Goal: Complete application form

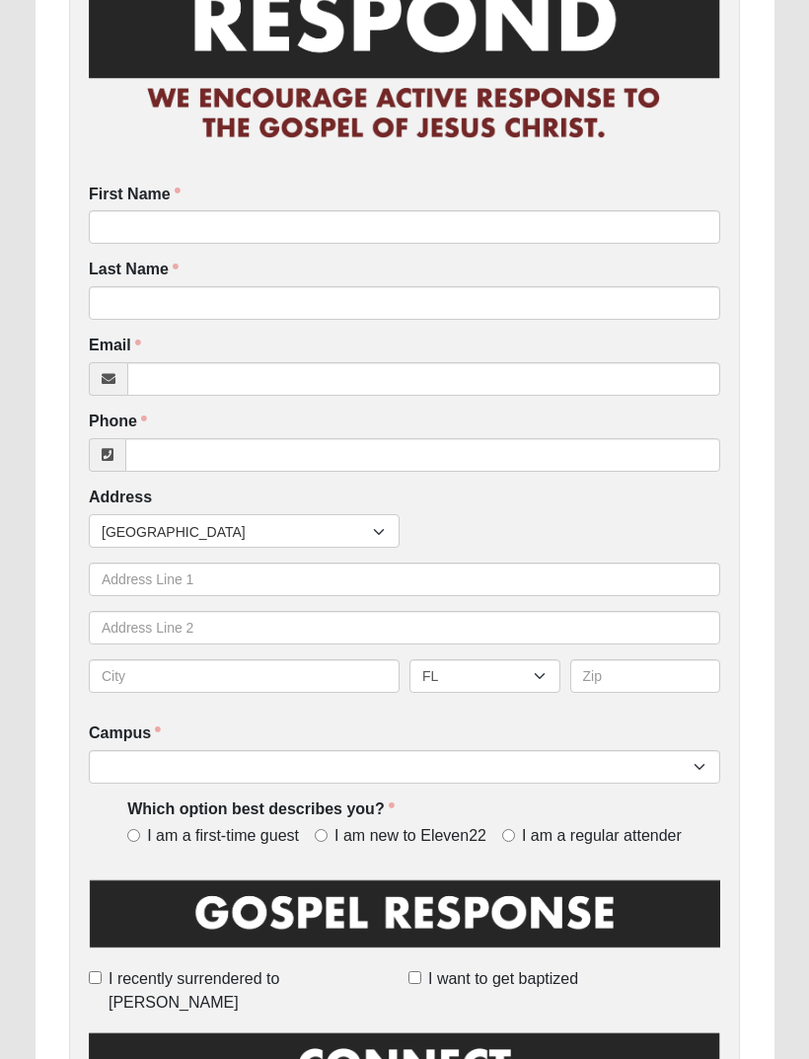
scroll to position [174, 0]
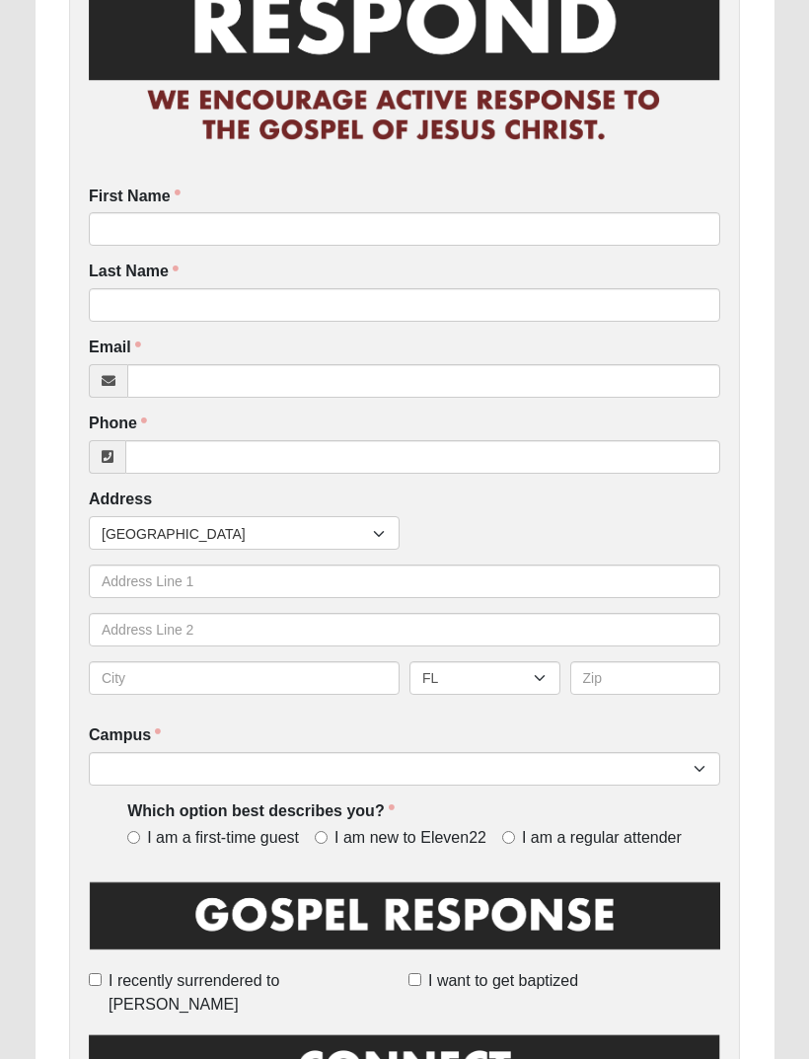
click at [328, 831] on input "I am new to Eleven22" at bounding box center [321, 837] width 13 height 13
radio input "true"
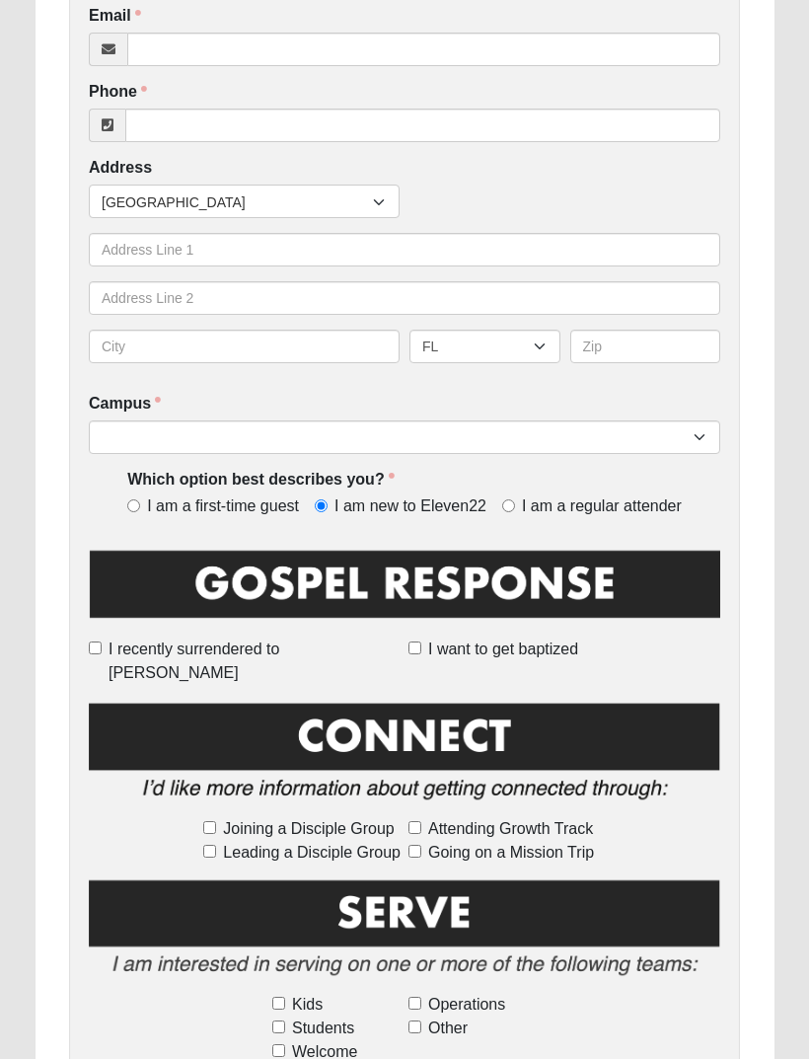
scroll to position [508, 0]
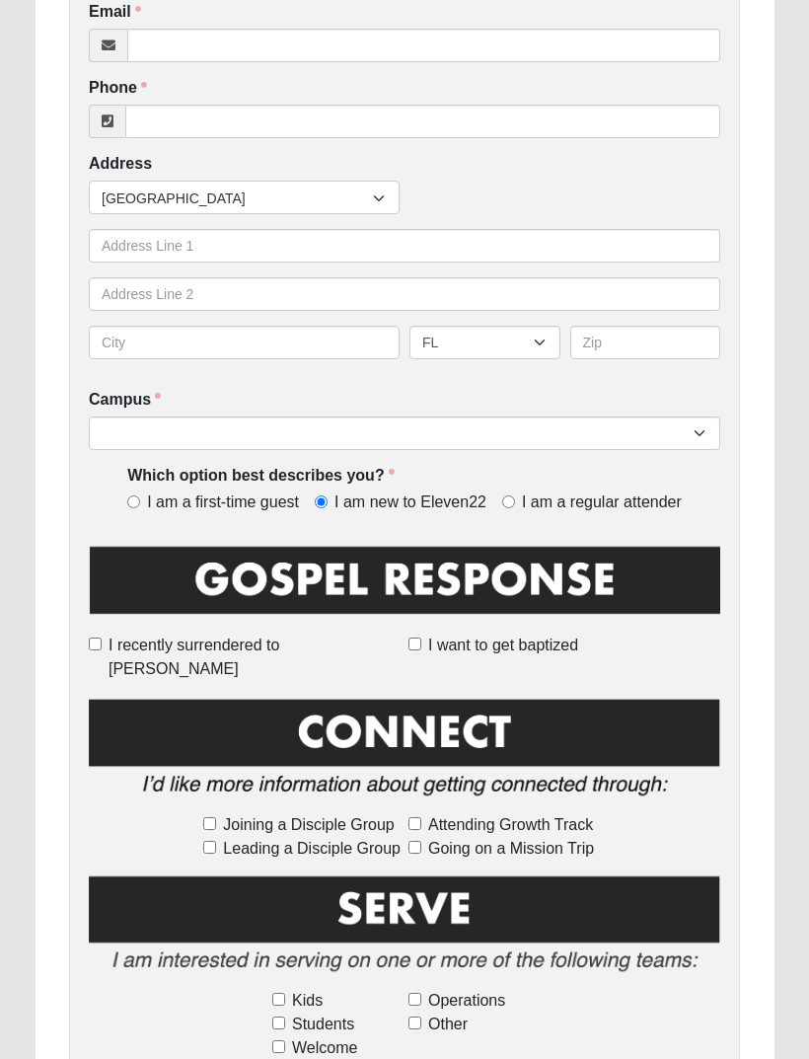
click at [216, 818] on input "Joining a Disciple Group" at bounding box center [209, 824] width 13 height 13
checkbox input "true"
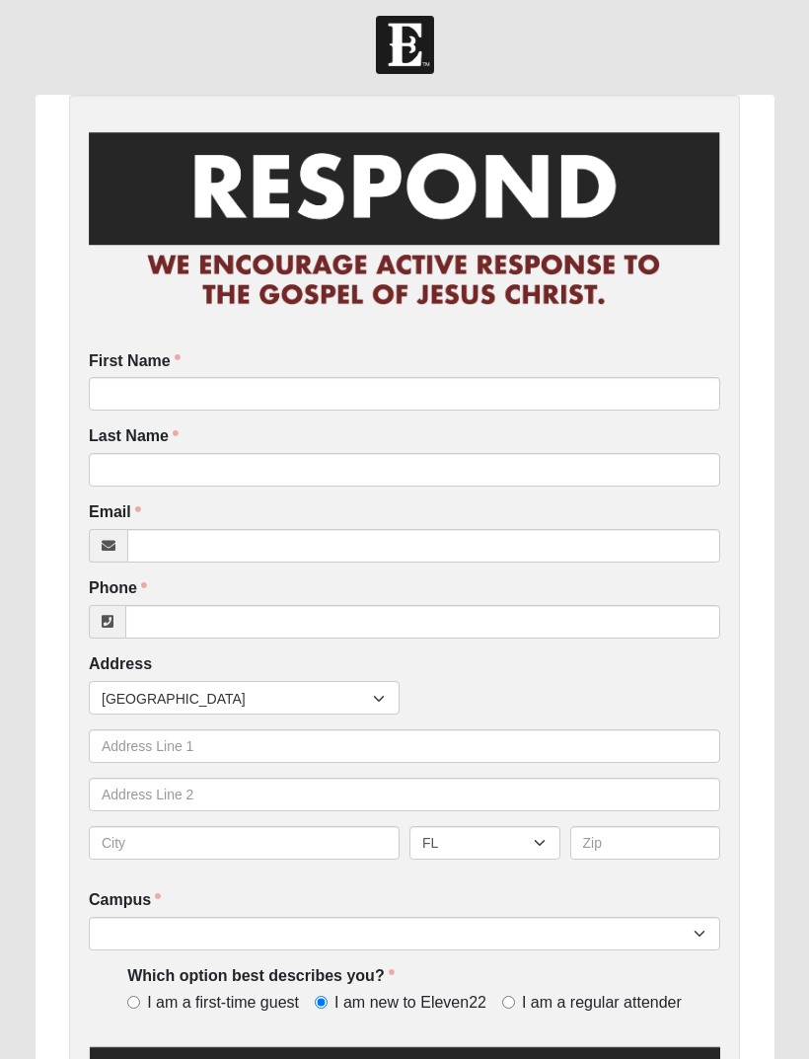
scroll to position [0, 0]
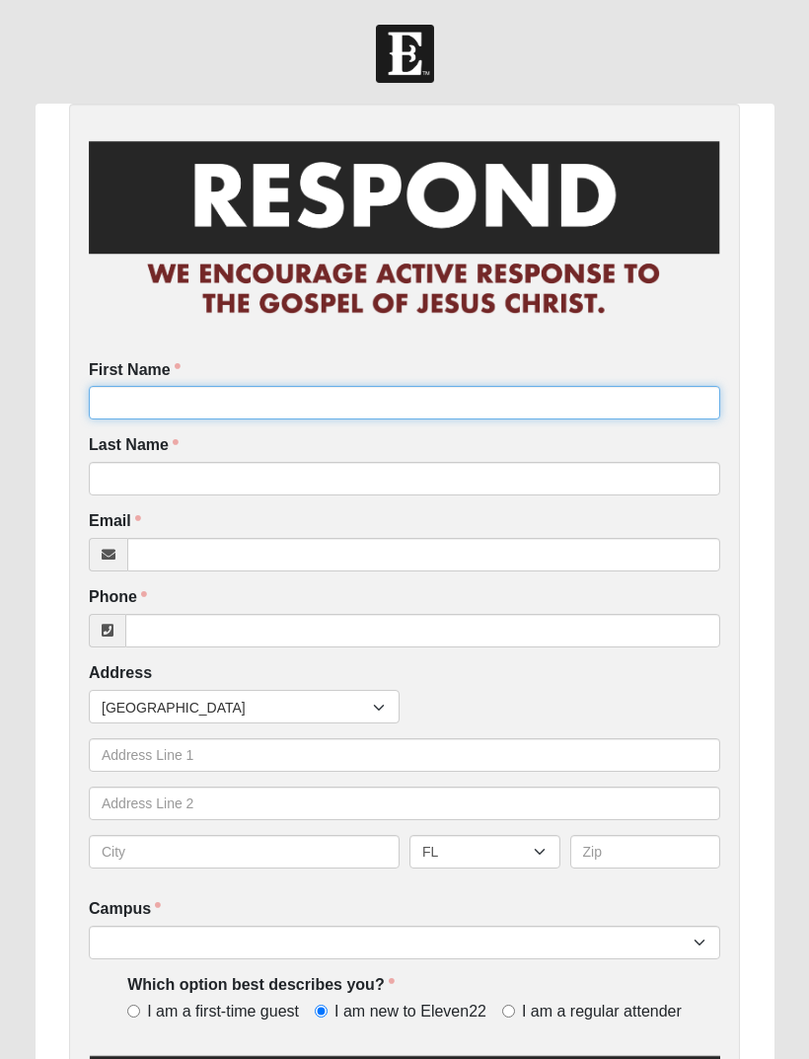
click at [215, 391] on input "First Name" at bounding box center [405, 403] width 632 height 34
type input "Cecilia"
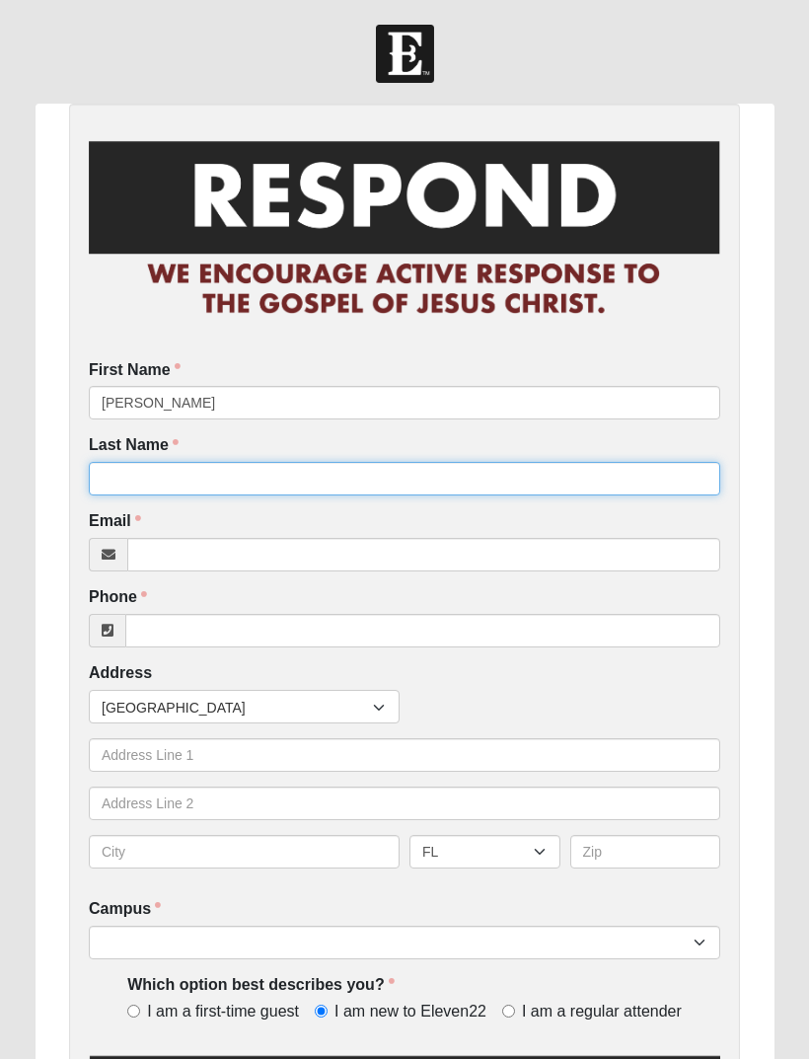
click at [193, 484] on input "Last Name" at bounding box center [405, 479] width 632 height 34
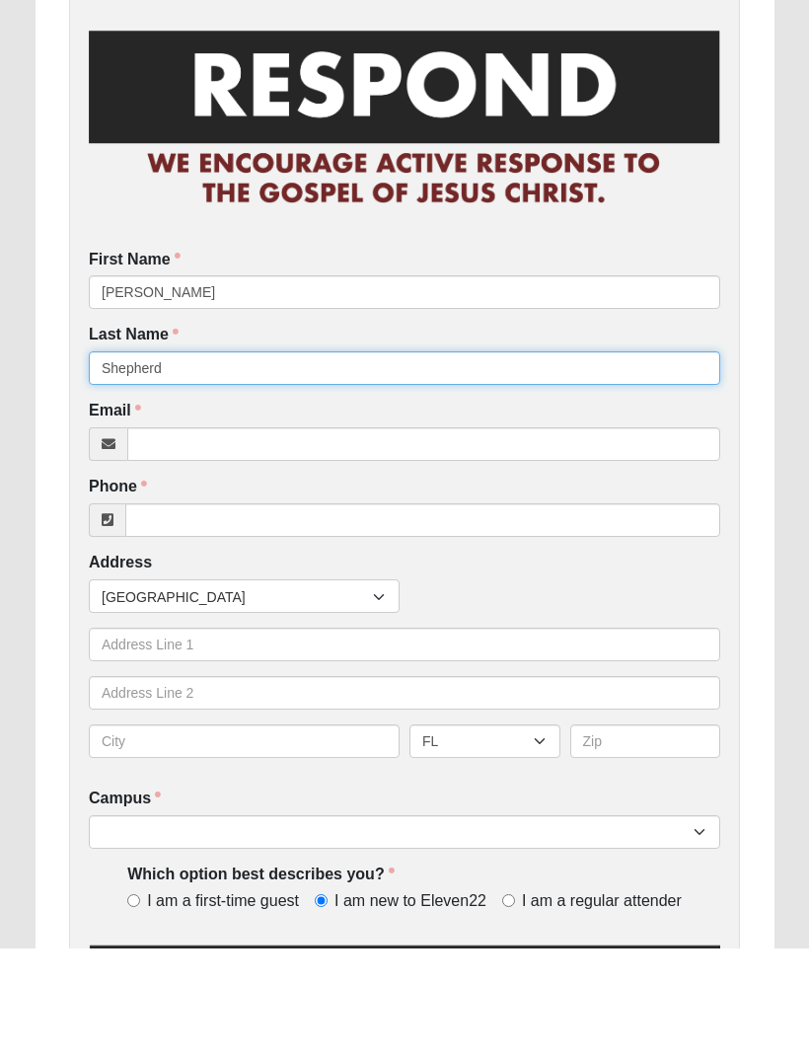
type input "Shepherd"
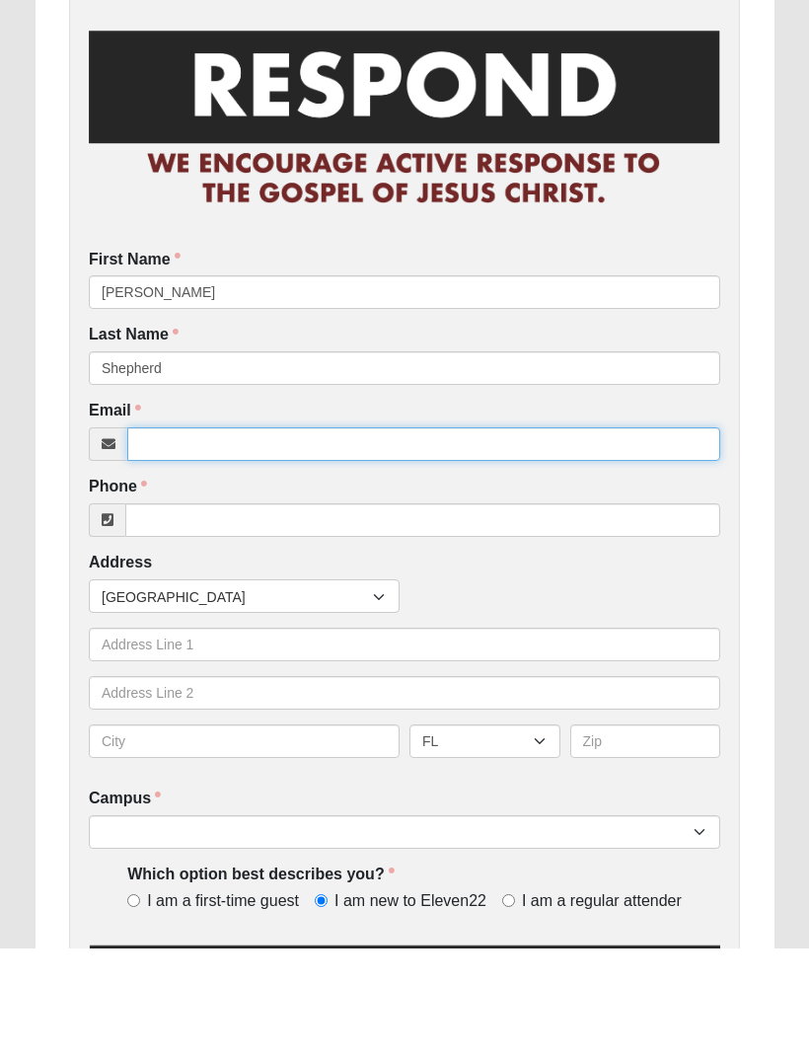
click at [226, 538] on input "Email" at bounding box center [423, 555] width 593 height 34
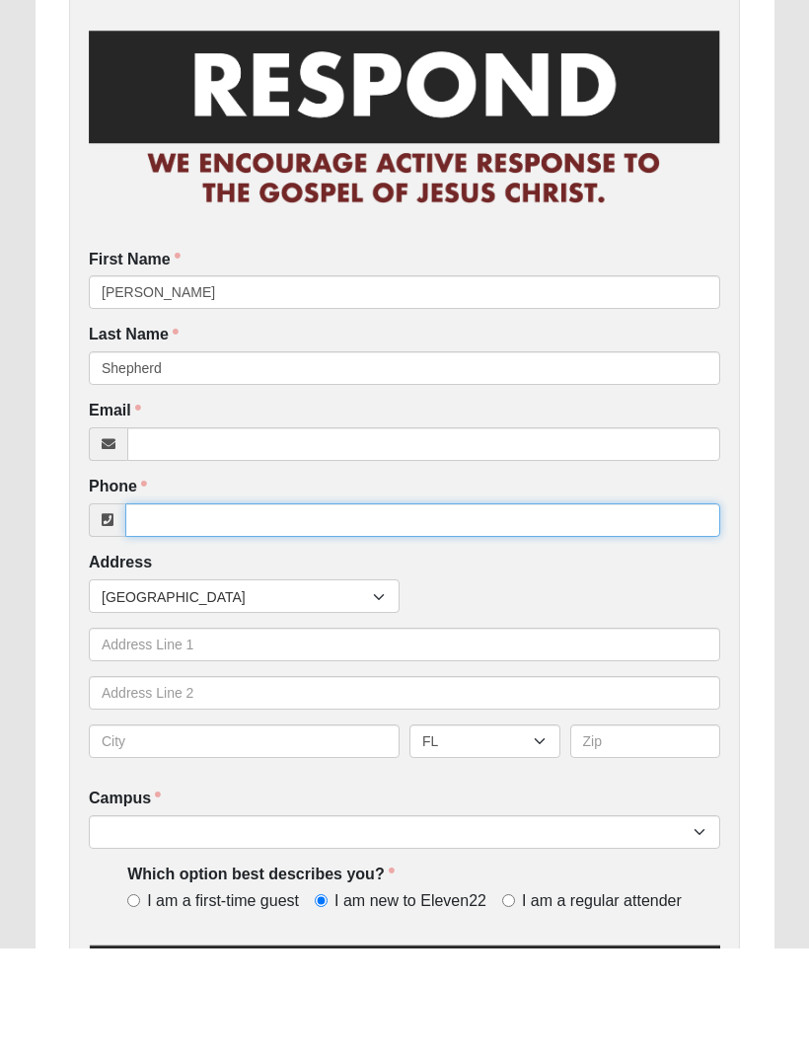
click at [185, 614] on input "Phone" at bounding box center [422, 631] width 595 height 34
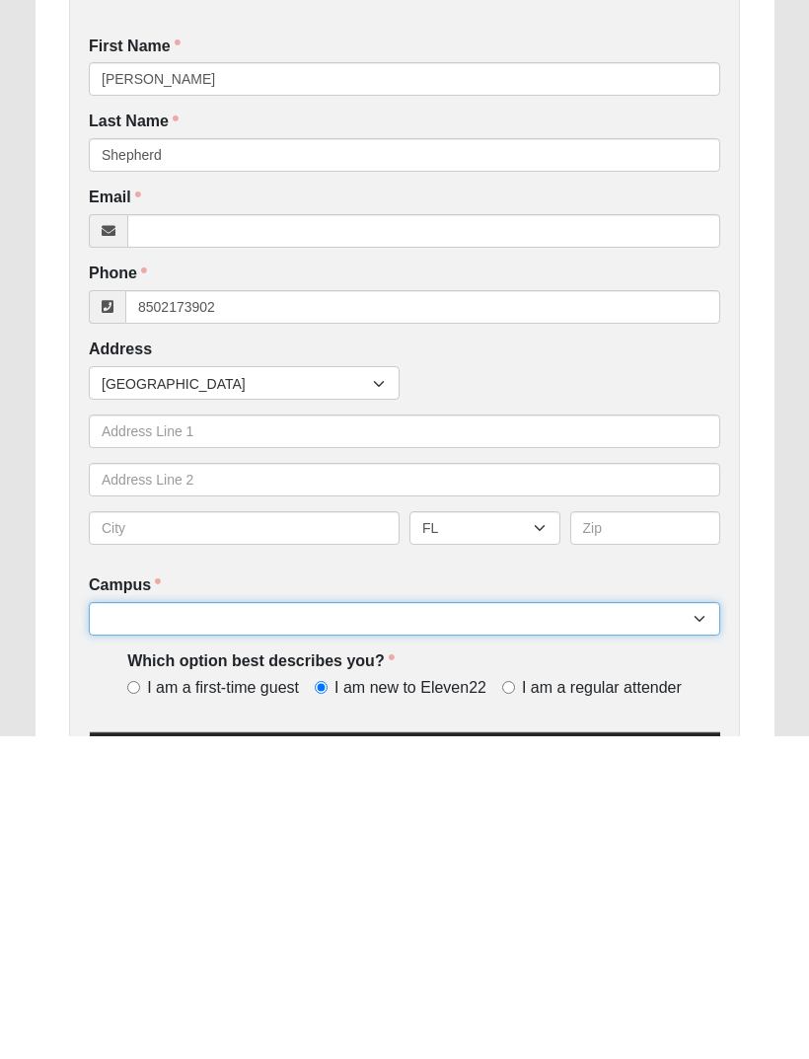
click at [248, 926] on select "Arlington Baymeadows Eleven22 Online Fleming Island Jesup Mandarin North Jax Or…" at bounding box center [405, 943] width 632 height 34
type input "(850) 217-3902"
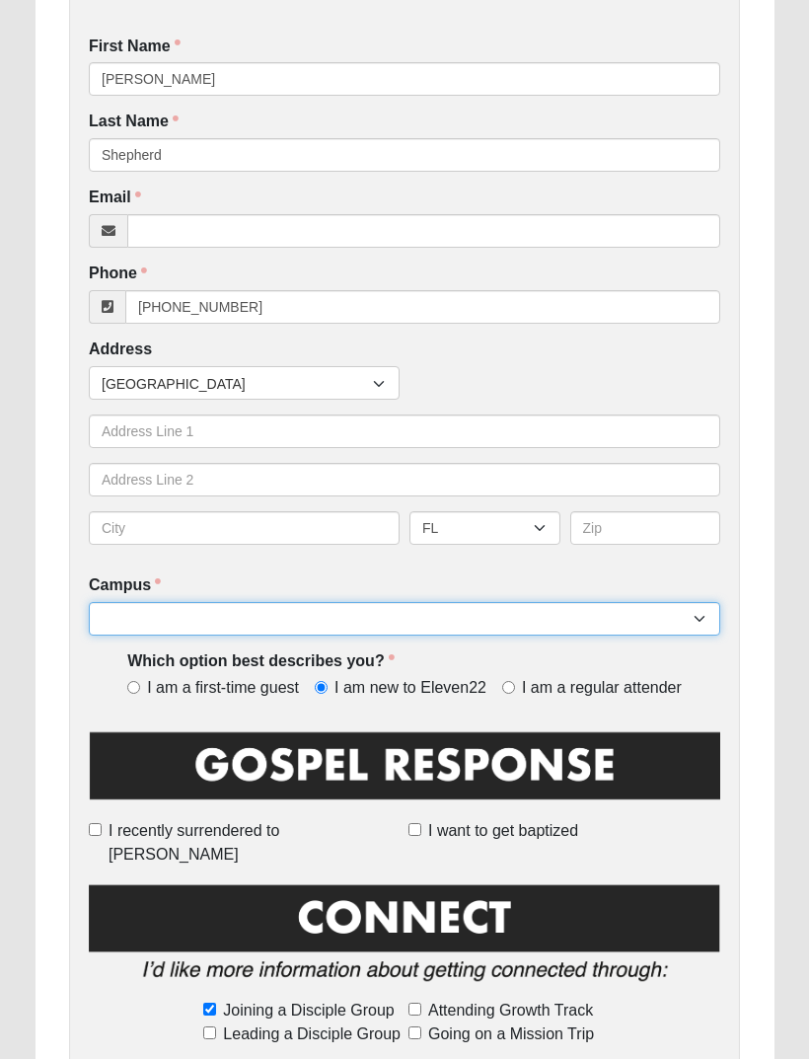
select select "13"
click at [240, 615] on select "Arlington Baymeadows Eleven22 Online Fleming Island Jesup Mandarin North Jax Or…" at bounding box center [405, 619] width 632 height 34
select select "11"
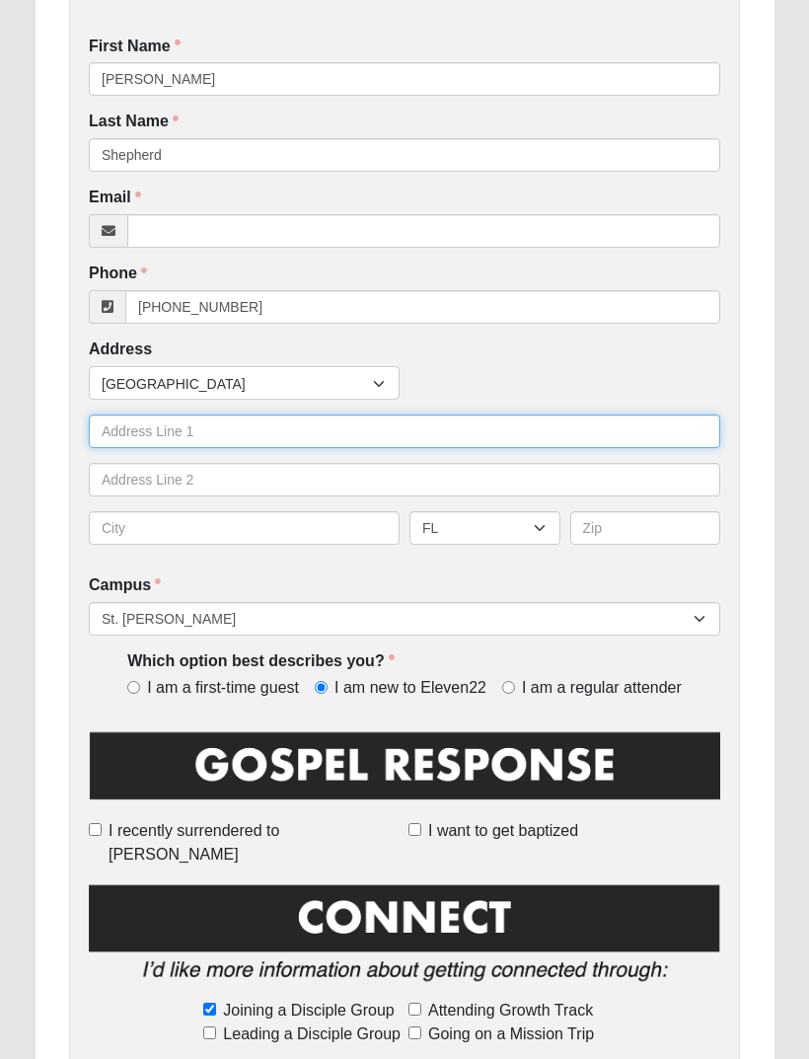
click at [185, 437] on input "text" at bounding box center [405, 432] width 632 height 34
type input "25 winterberry court"
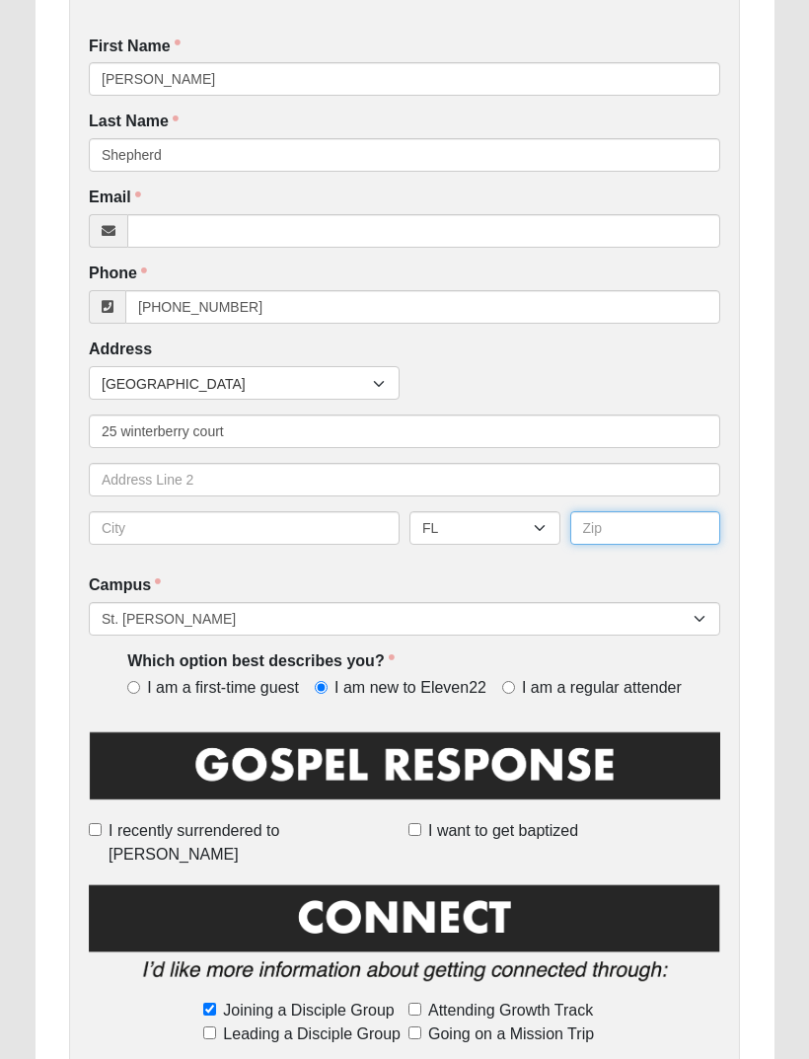
click at [636, 522] on input "text" at bounding box center [645, 528] width 151 height 34
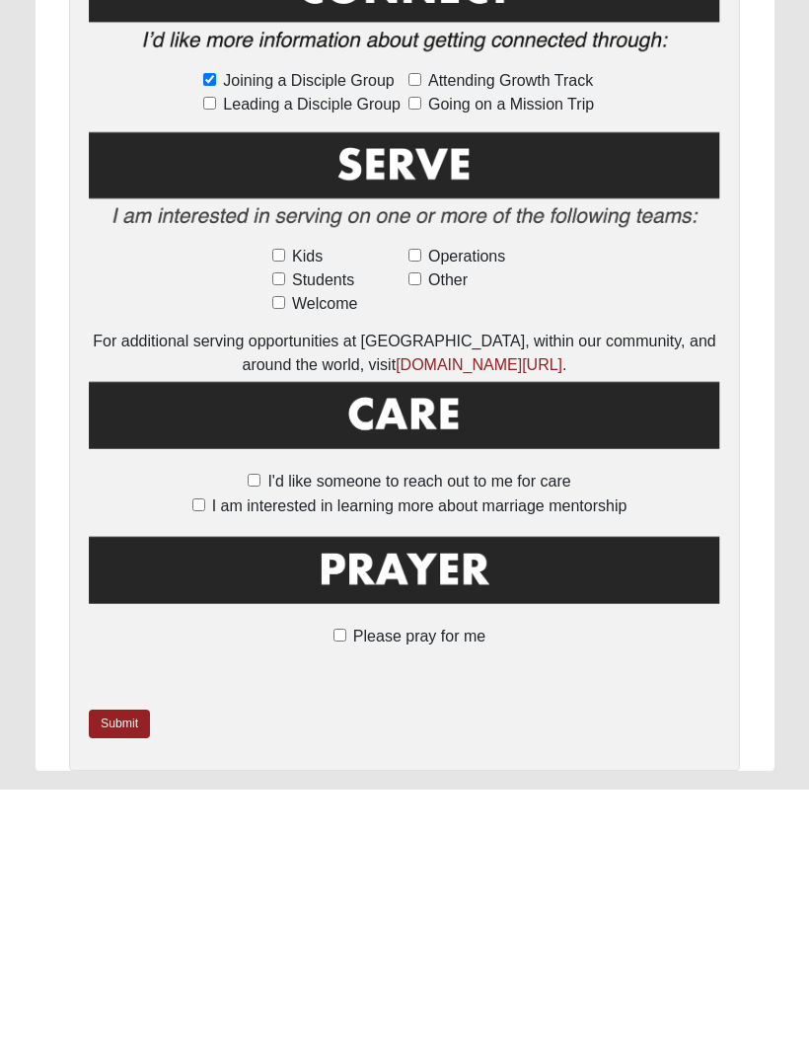
scroll to position [1012, 0]
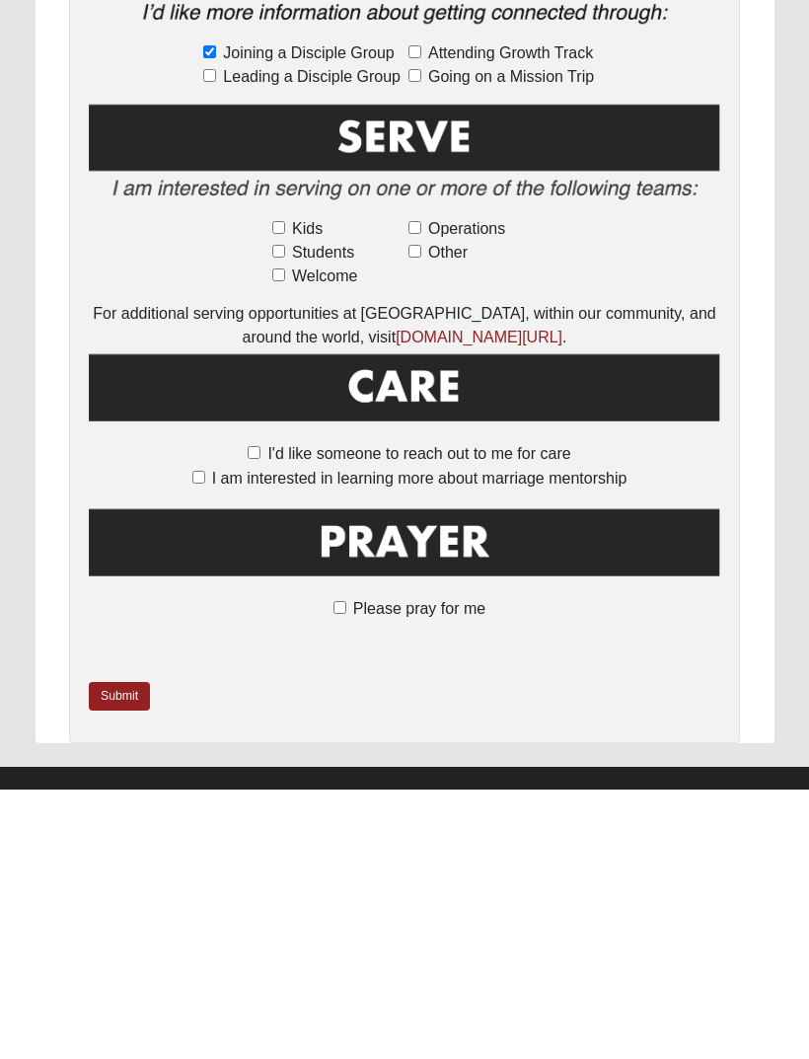
type input "32259"
click at [126, 951] on link "Submit" at bounding box center [119, 965] width 61 height 29
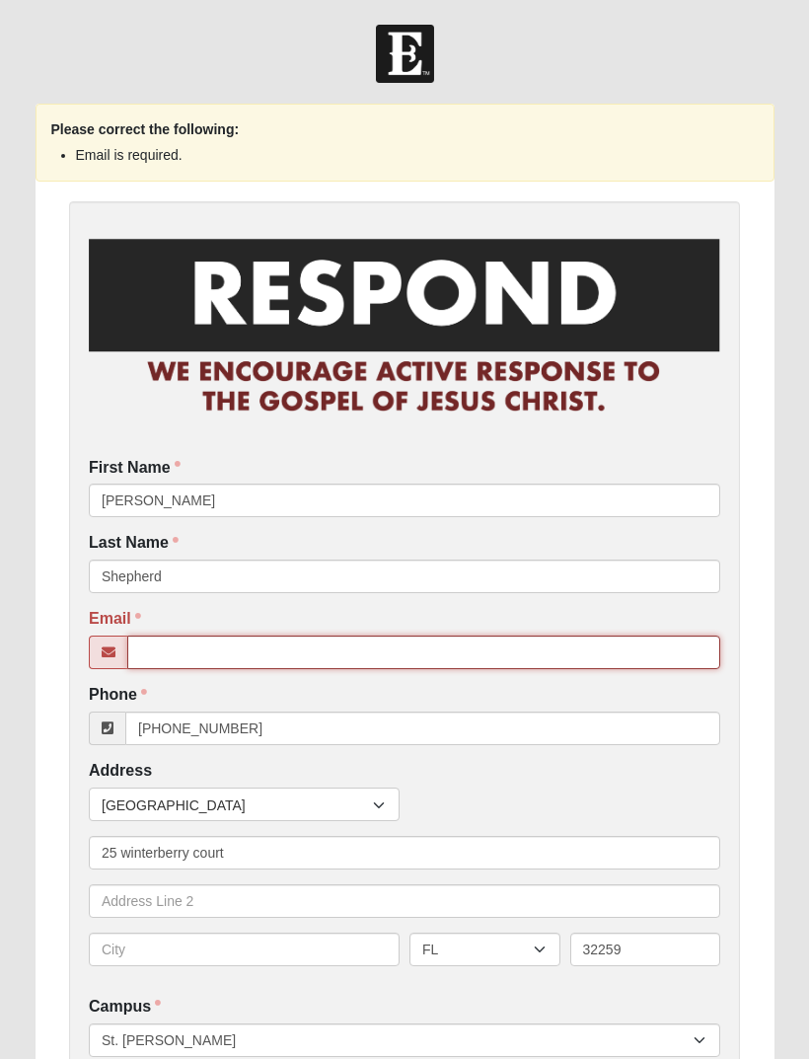
click at [192, 640] on input "Email" at bounding box center [423, 653] width 593 height 34
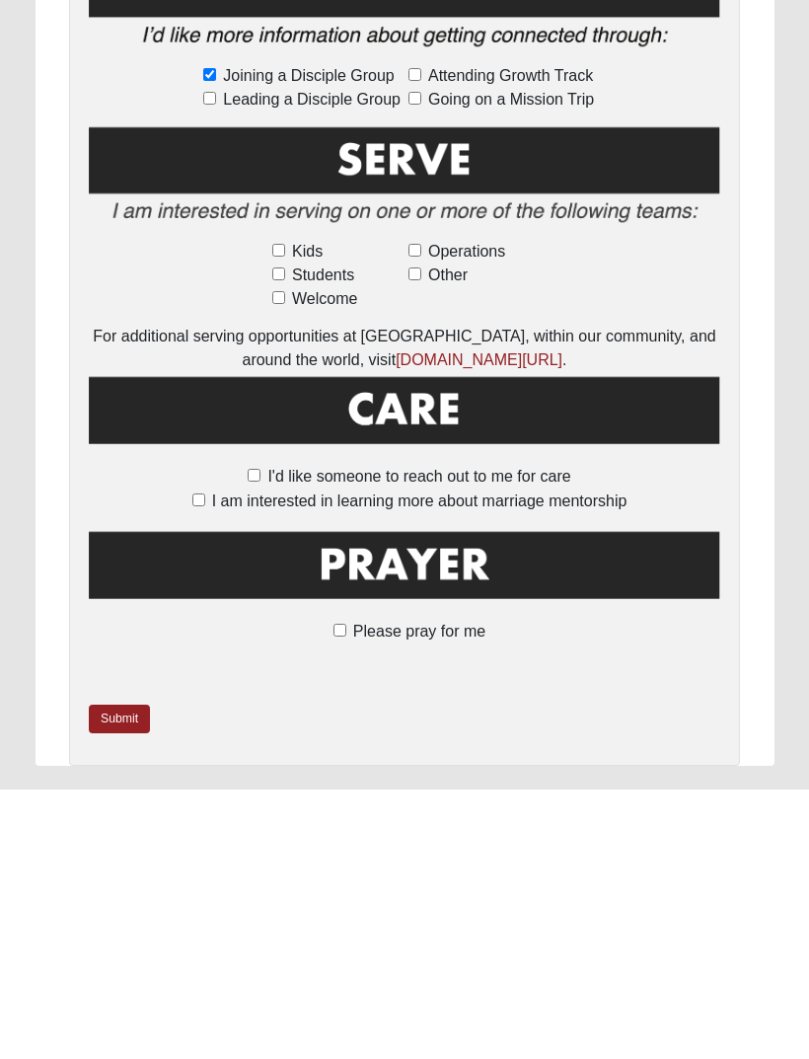
scroll to position [1109, 0]
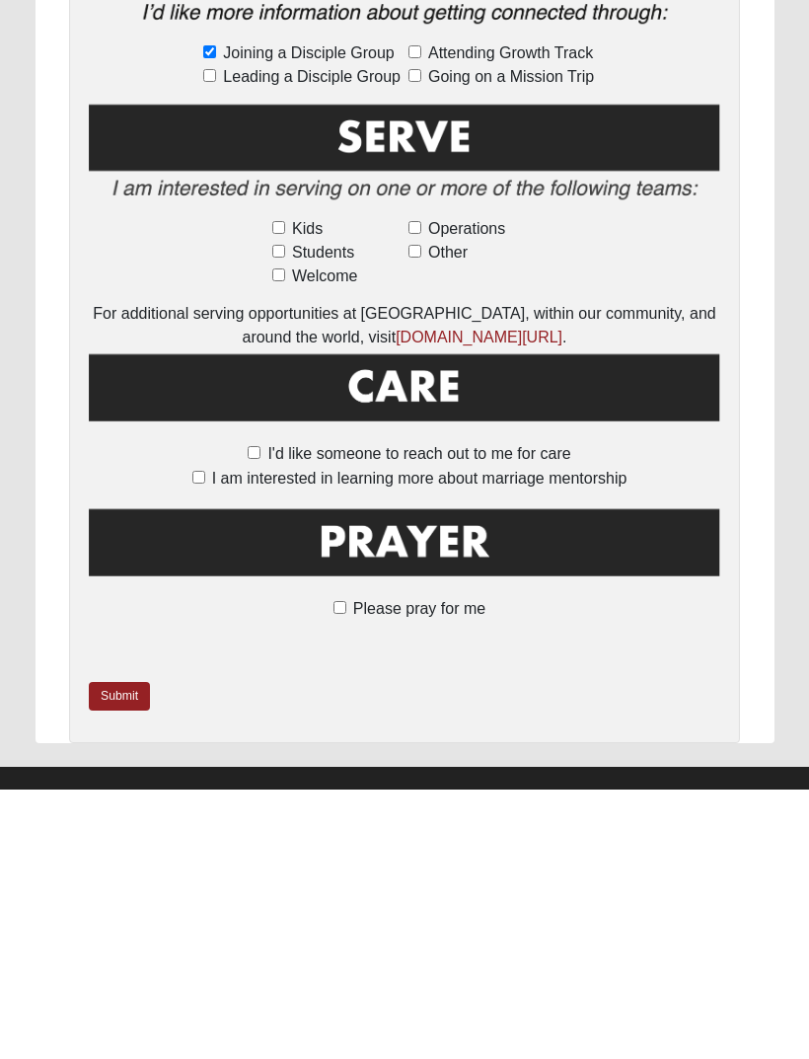
type input "ceelyshepherd@gmail.com"
click at [354, 870] on span "Please pray for me" at bounding box center [419, 878] width 132 height 17
click at [346, 871] on input "Please pray for me" at bounding box center [340, 877] width 13 height 13
checkbox input "true"
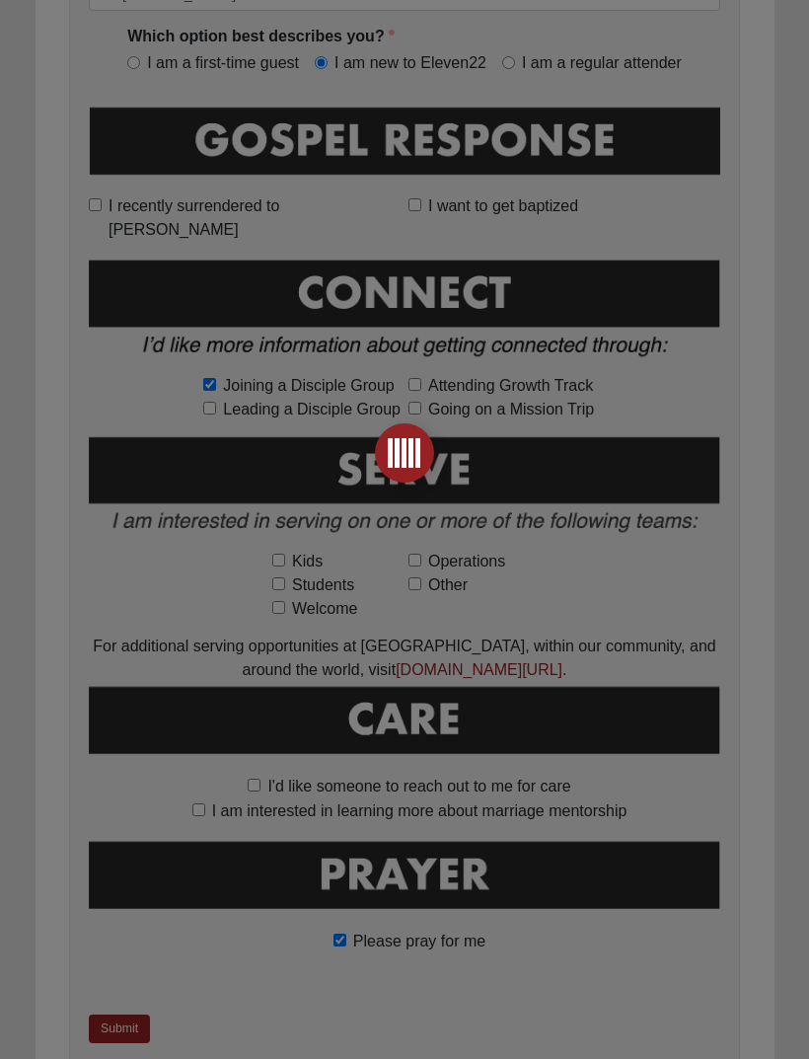
scroll to position [1045, 0]
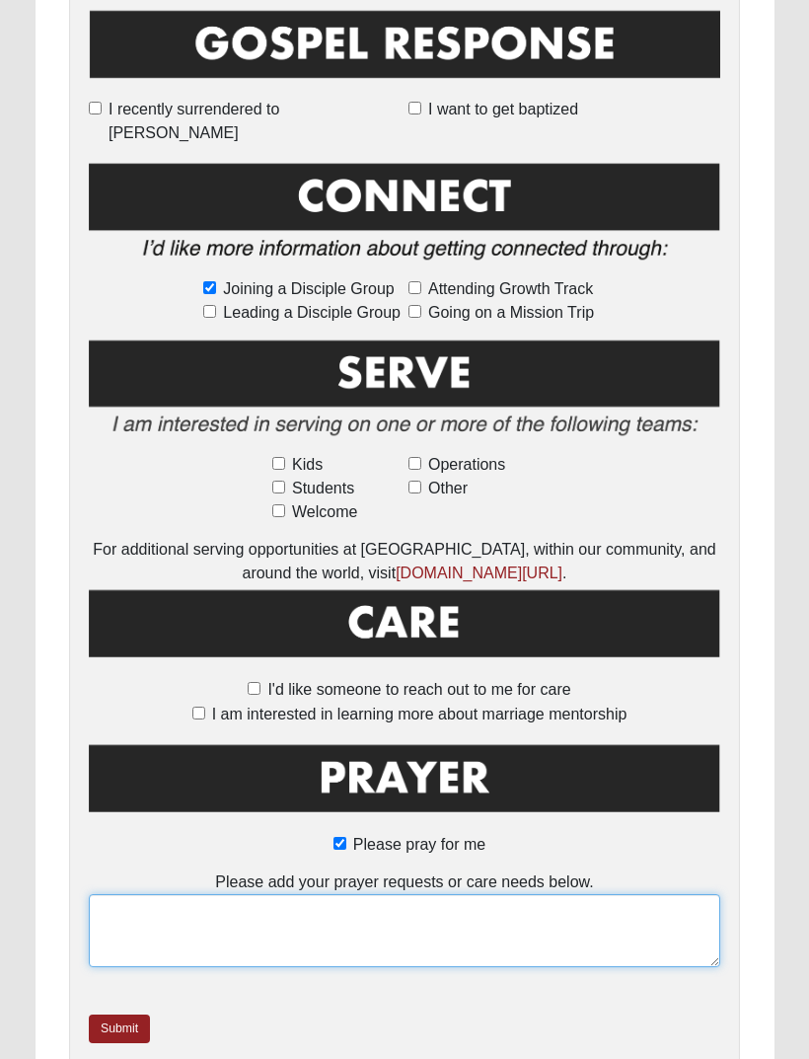
click at [255, 894] on textarea at bounding box center [405, 930] width 632 height 73
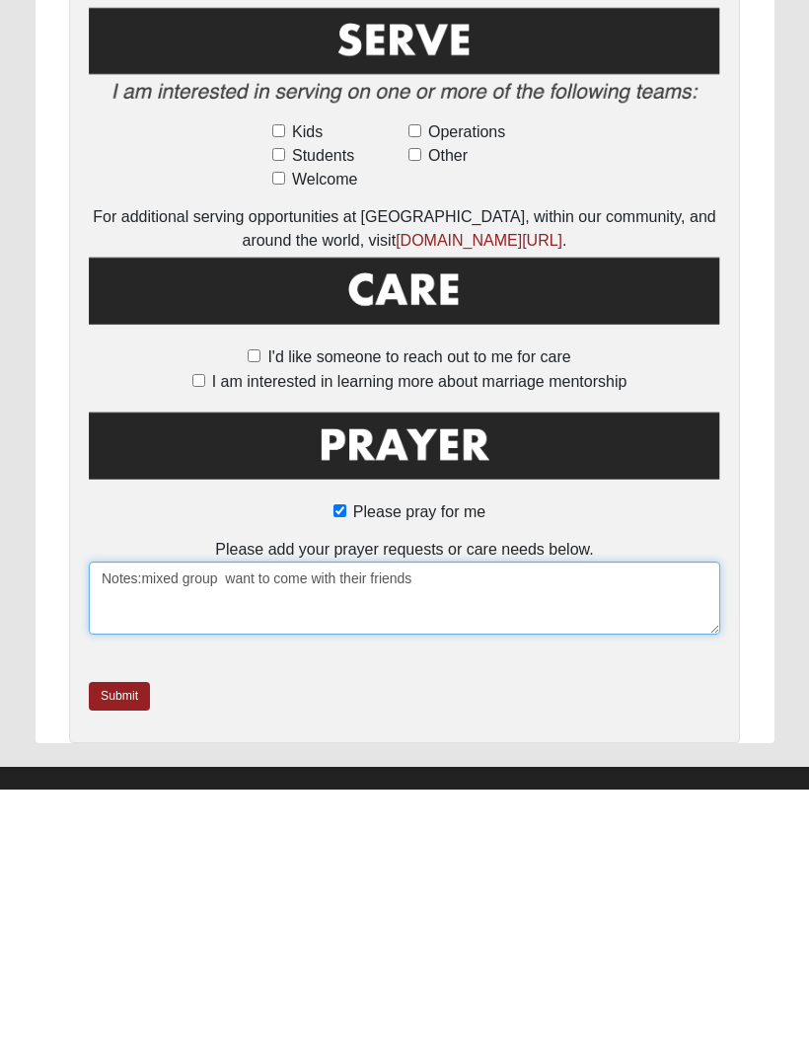
type textarea "Notes:mixed group want to come with their friends"
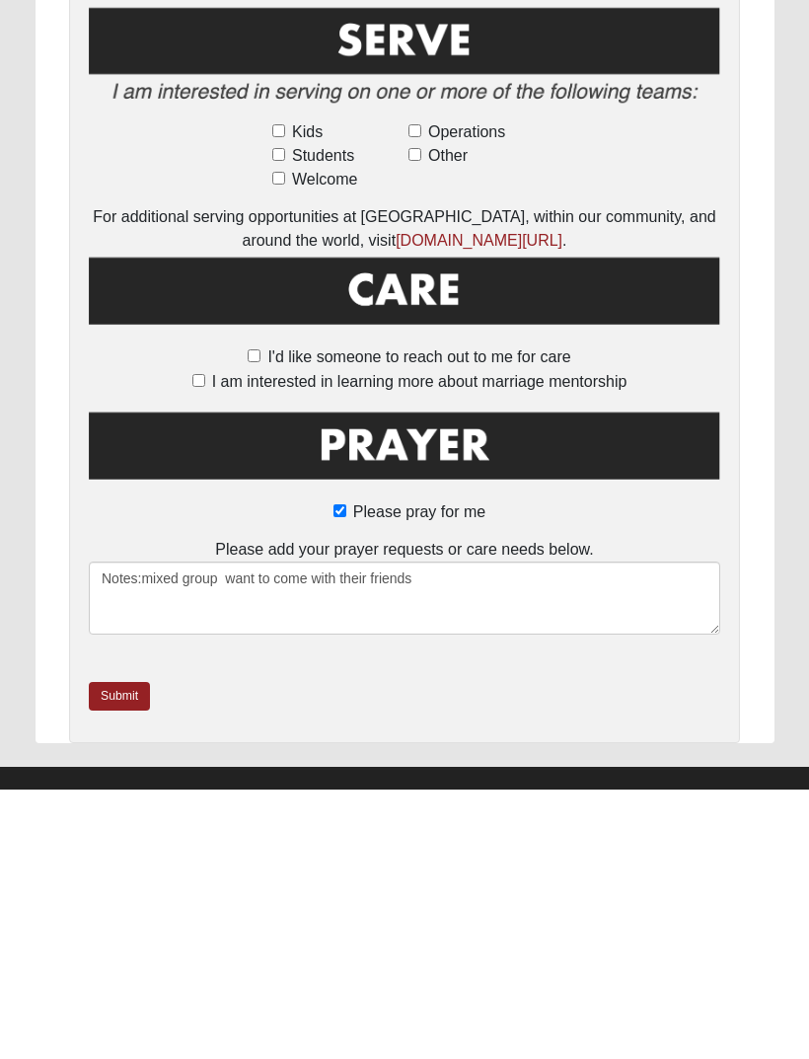
click at [126, 951] on link "Submit" at bounding box center [119, 965] width 61 height 29
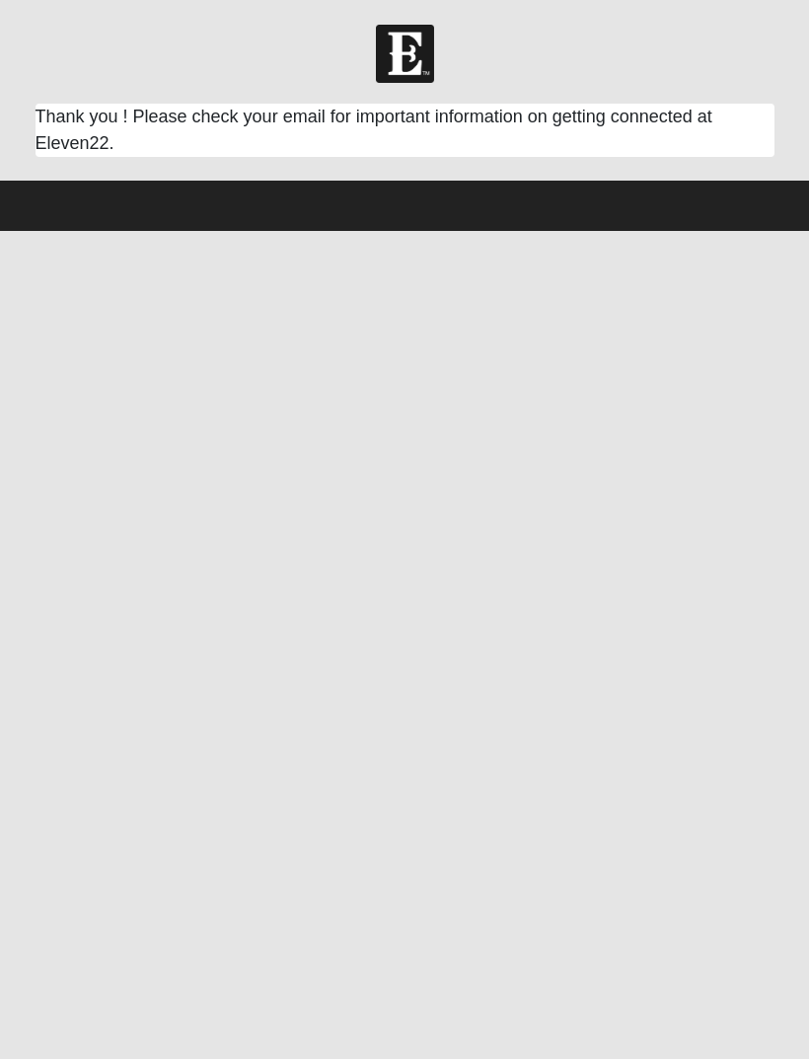
scroll to position [0, 0]
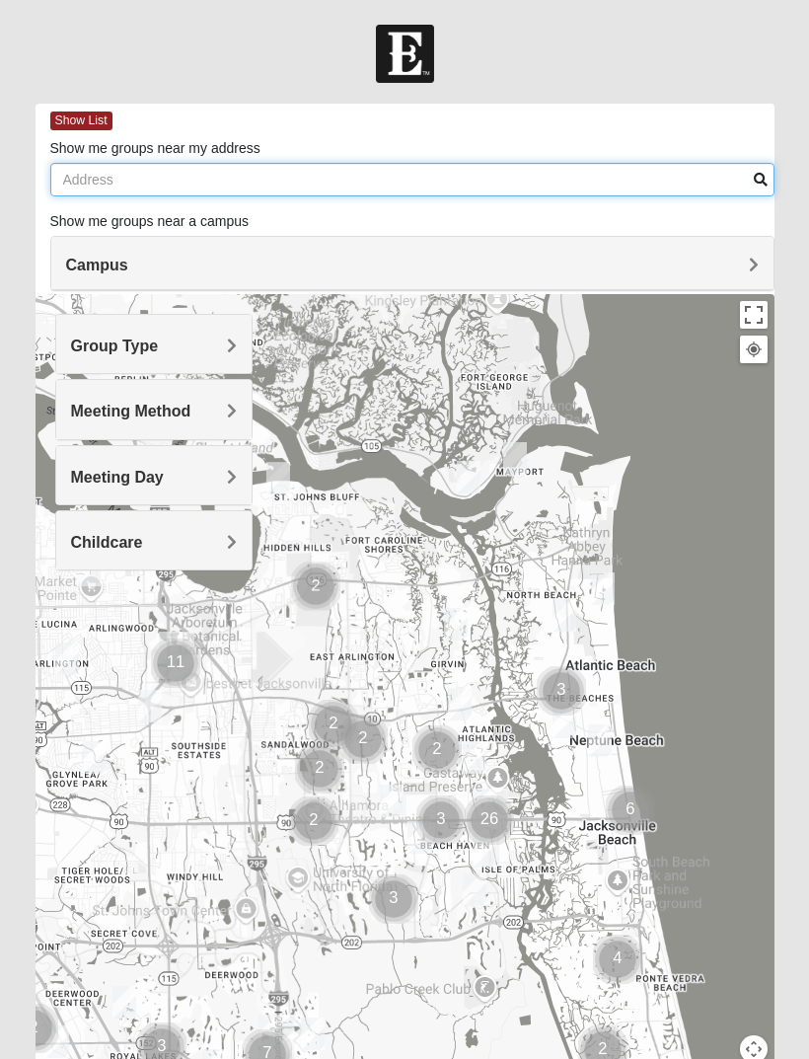
click at [119, 185] on input "Show me groups near my address" at bounding box center [412, 180] width 724 height 34
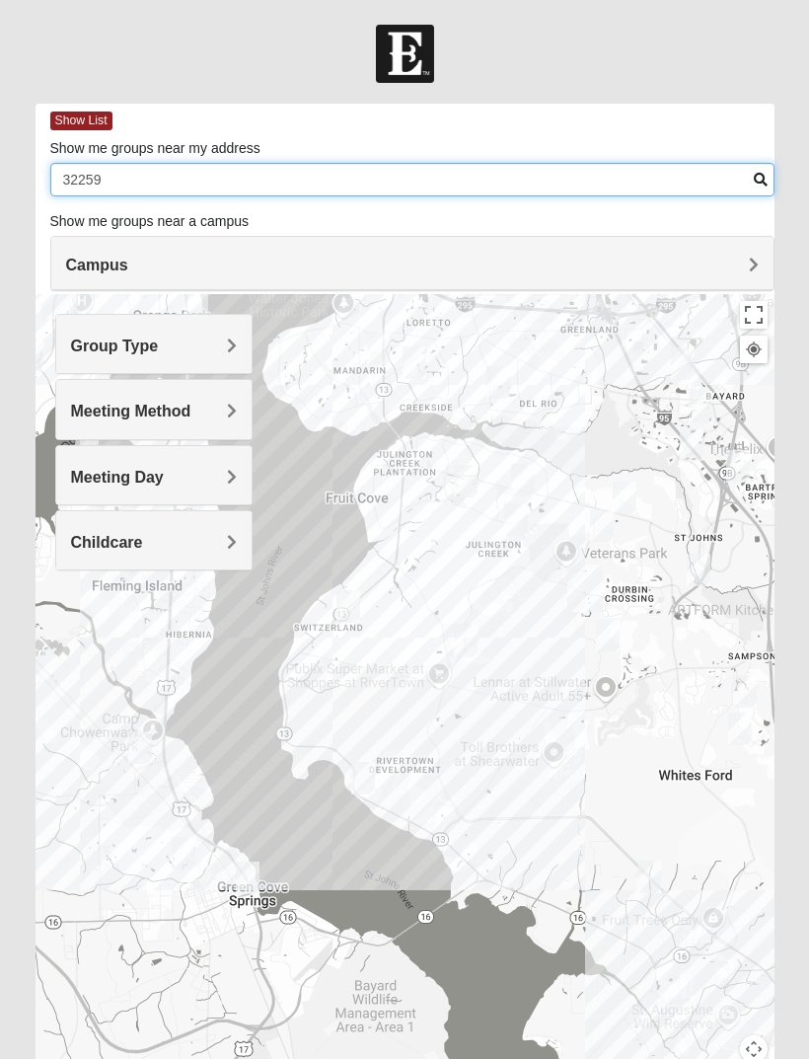
type input "32259"
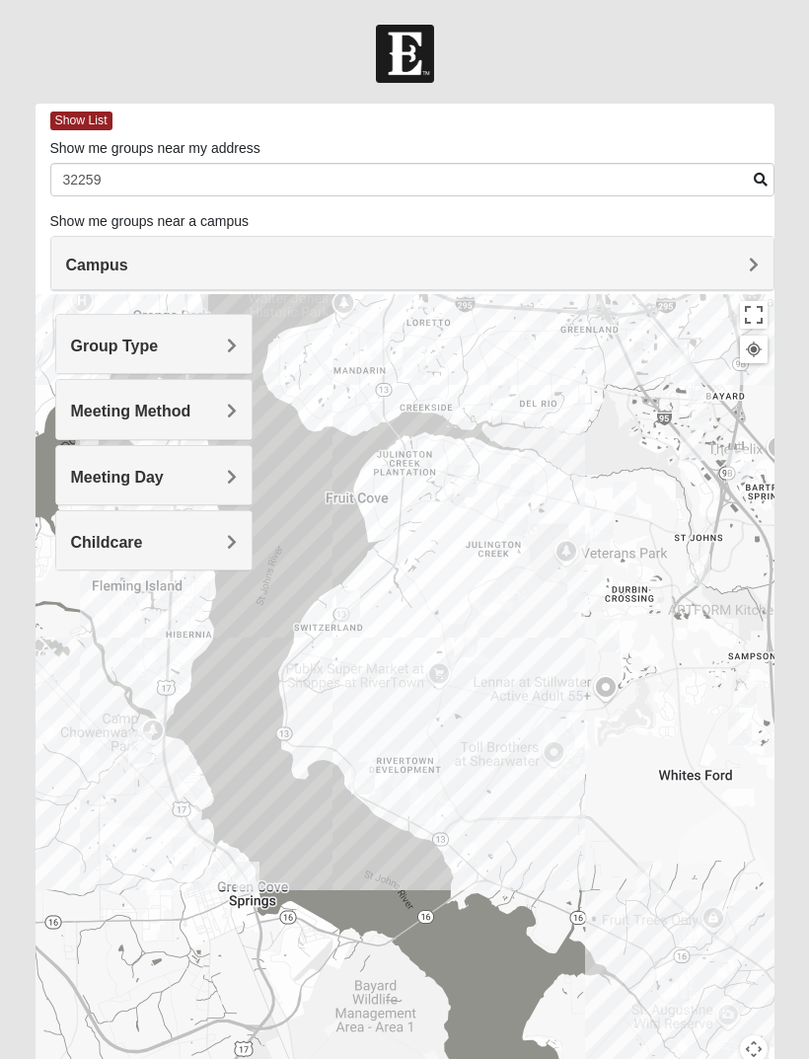
click at [98, 352] on span "Group Type" at bounding box center [115, 346] width 88 height 17
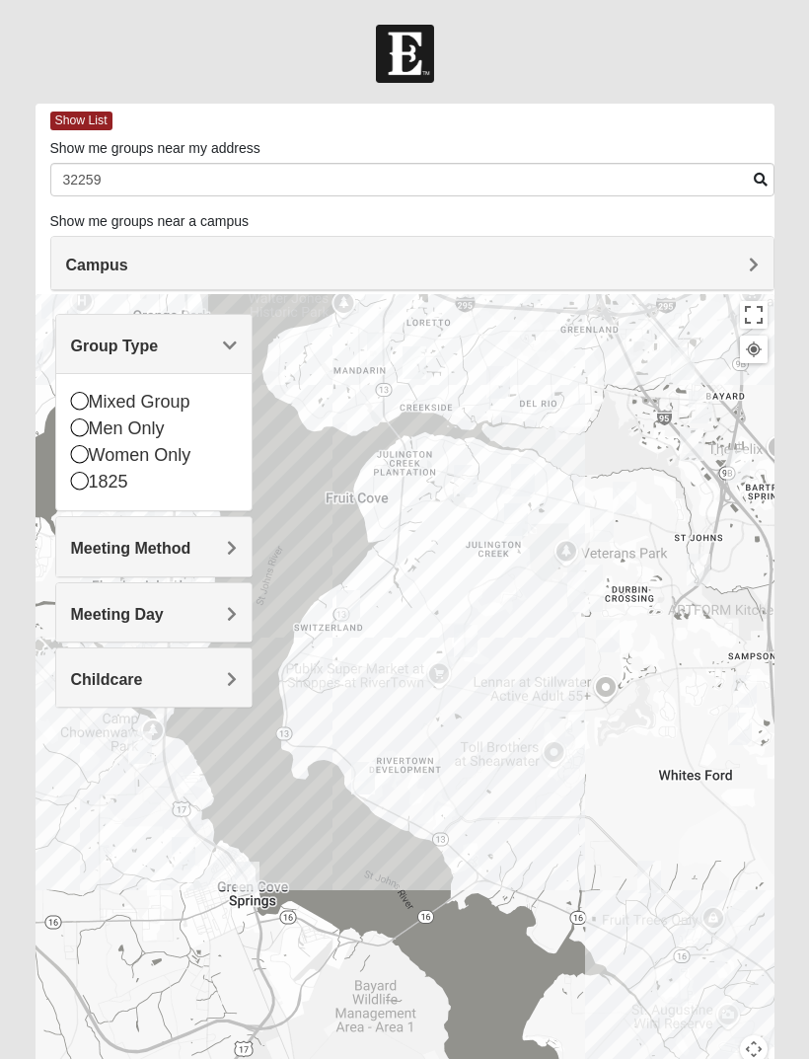
click at [72, 408] on icon at bounding box center [80, 401] width 18 height 18
